Goal: Find specific page/section: Find specific page/section

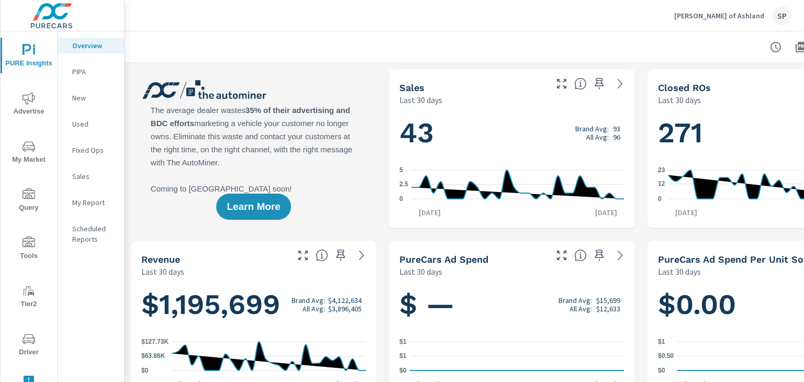
click at [27, 340] on icon "nav menu" at bounding box center [29, 339] width 13 height 13
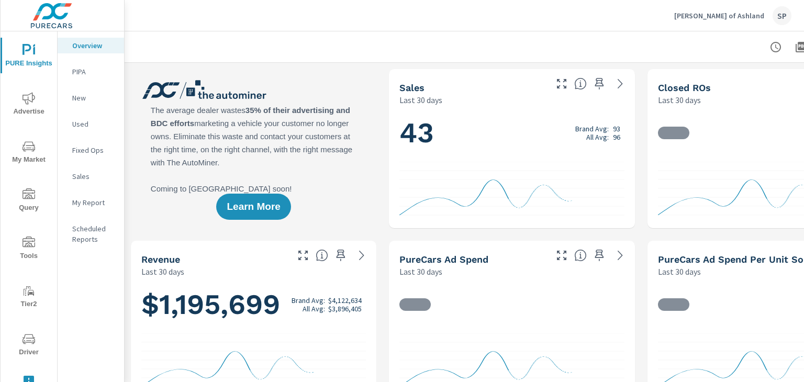
click at [31, 344] on icon "nav menu" at bounding box center [29, 339] width 13 height 13
